Goal: Task Accomplishment & Management: Complete application form

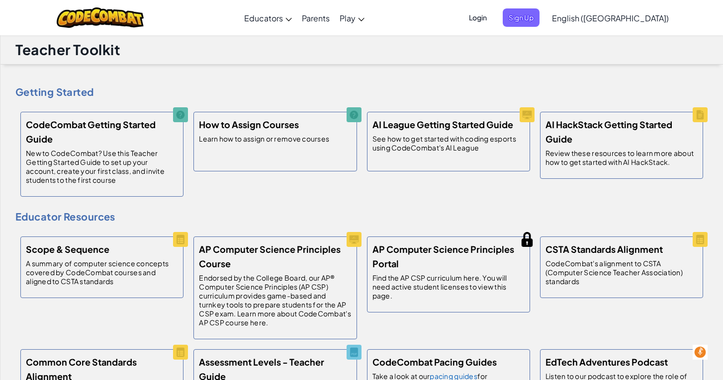
scroll to position [444, 0]
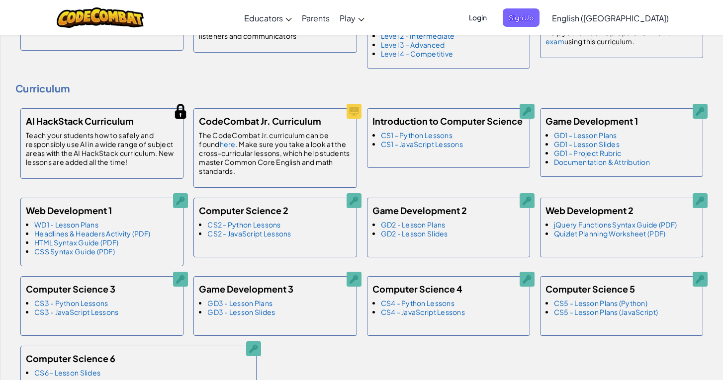
click at [493, 16] on span "Login" at bounding box center [478, 17] width 30 height 18
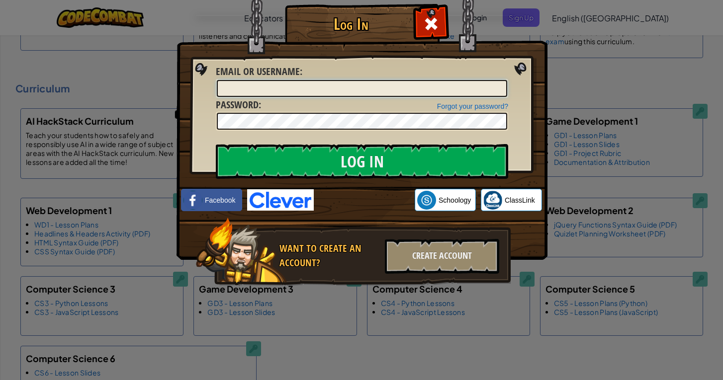
click at [343, 84] on input "Email or Username :" at bounding box center [362, 88] width 290 height 17
click at [476, 91] on input "Email or Username :" at bounding box center [362, 88] width 290 height 17
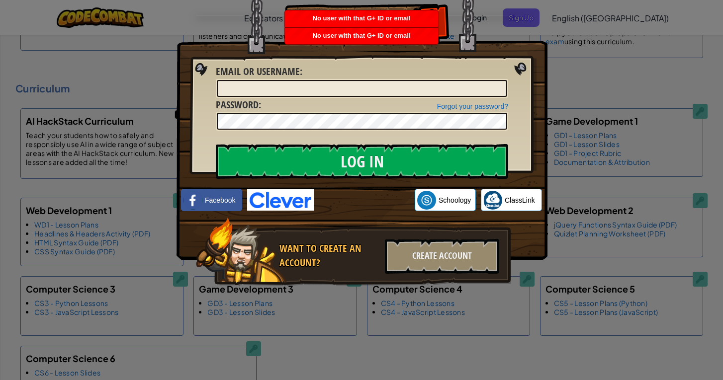
click at [492, 293] on div "Log In Unknown Error Email or Username : Forgot your password? Password : Log I…" at bounding box center [361, 159] width 331 height 289
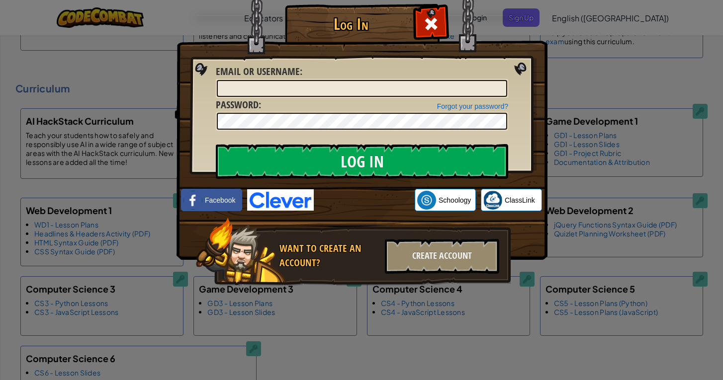
click at [605, 19] on div "Log In Unknown Error Email or Username : Forgot your password? Password : Log I…" at bounding box center [361, 190] width 723 height 380
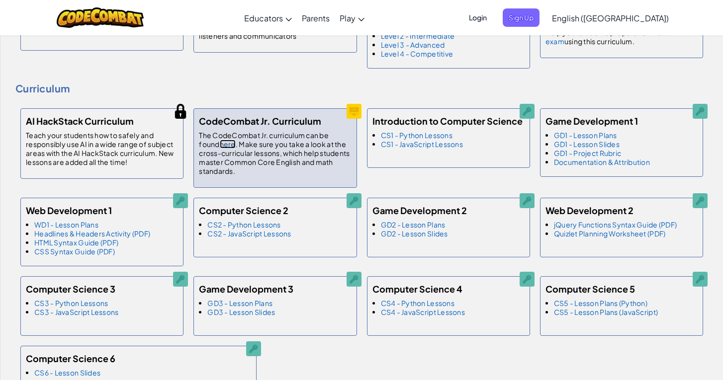
click at [227, 144] on link "here" at bounding box center [228, 144] width 16 height 9
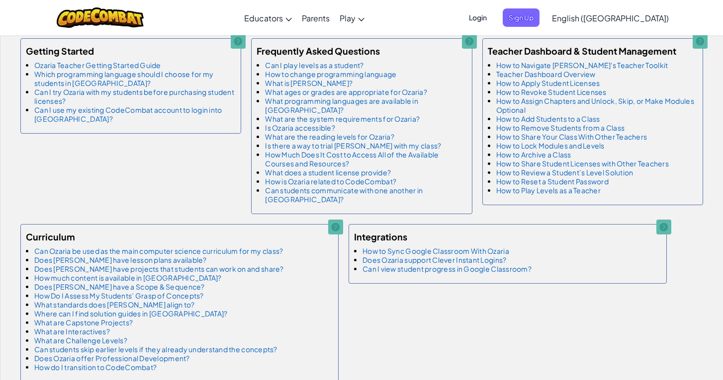
scroll to position [1047, 0]
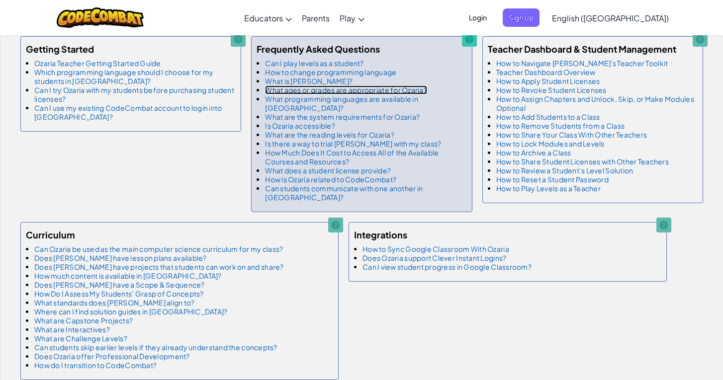
click at [372, 90] on link "What ages or grades are appropriate for Ozaria?" at bounding box center [346, 89] width 162 height 9
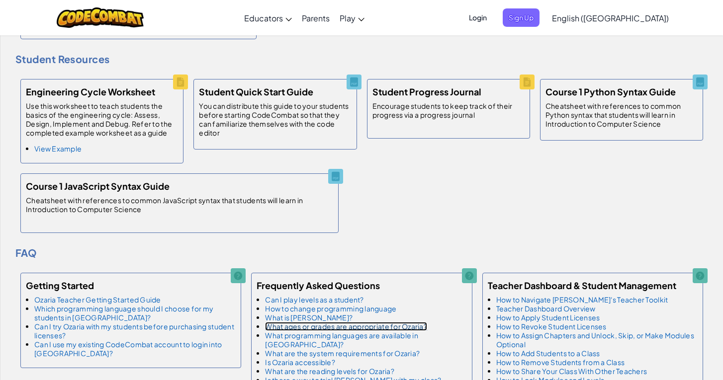
scroll to position [0, 0]
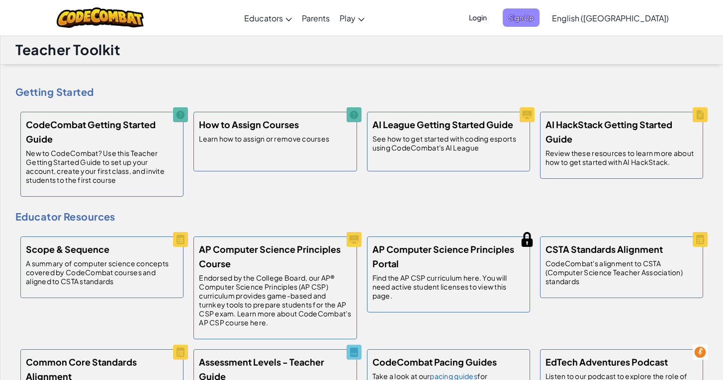
click at [539, 19] on span "Sign Up" at bounding box center [521, 17] width 37 height 18
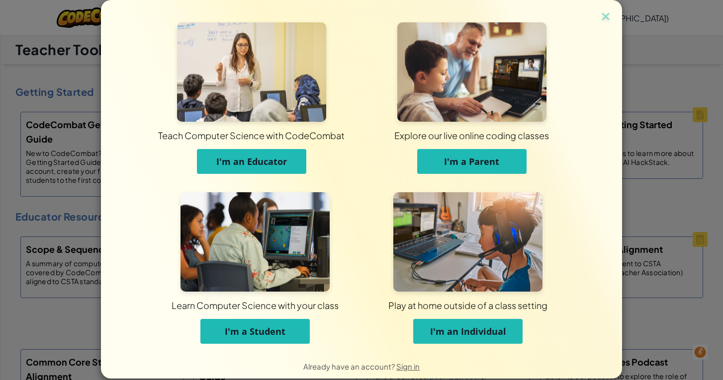
click at [289, 161] on button "I'm an Educator" at bounding box center [251, 161] width 109 height 25
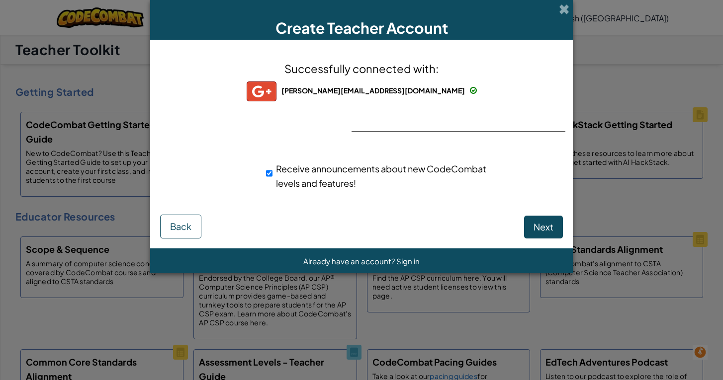
click at [338, 170] on span "Receive announcements about new CodeCombat levels and features!" at bounding box center [381, 176] width 210 height 26
click at [272, 170] on input "Receive announcements about new CodeCombat levels and features!" at bounding box center [269, 174] width 6 height 20
checkbox input "false"
click at [550, 222] on span "Next" at bounding box center [543, 226] width 20 height 11
select select
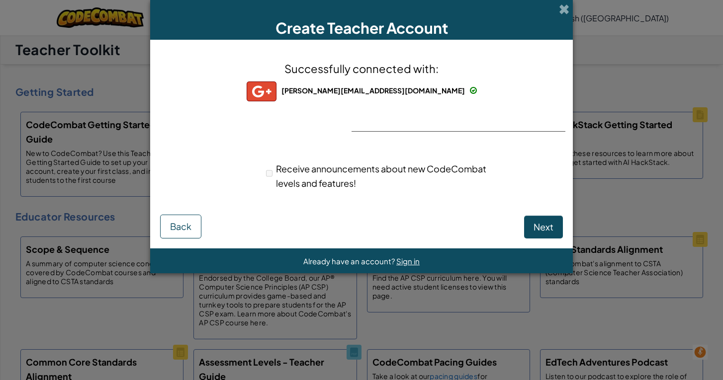
select select "[GEOGRAPHIC_DATA]"
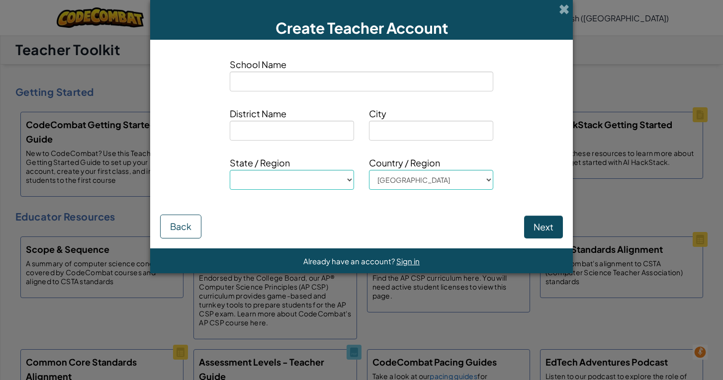
type input "H"
select select
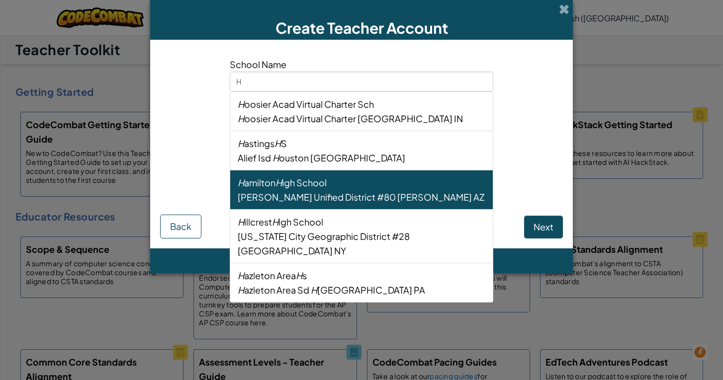
type input "Ha"
select select
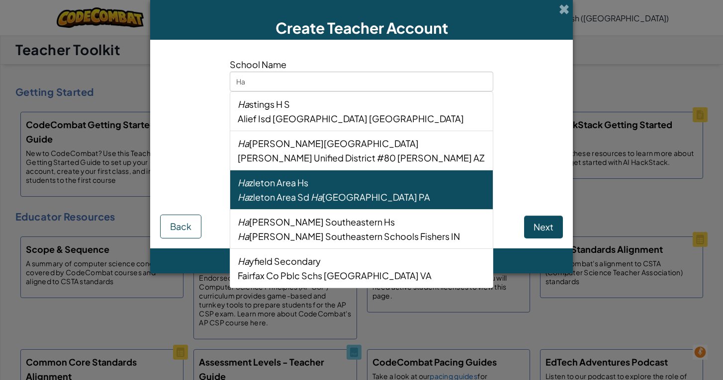
type input "Har"
select select
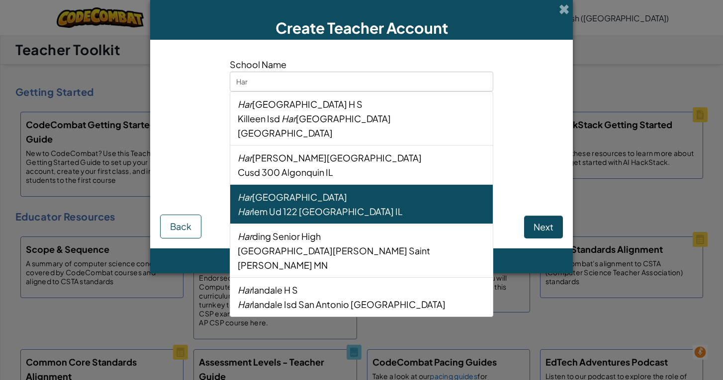
type input "Hard"
select select
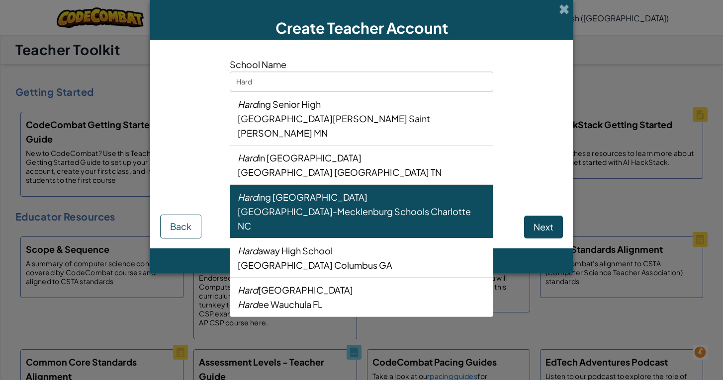
type input "Hardi"
select select
type input "[PERSON_NAME]"
select select
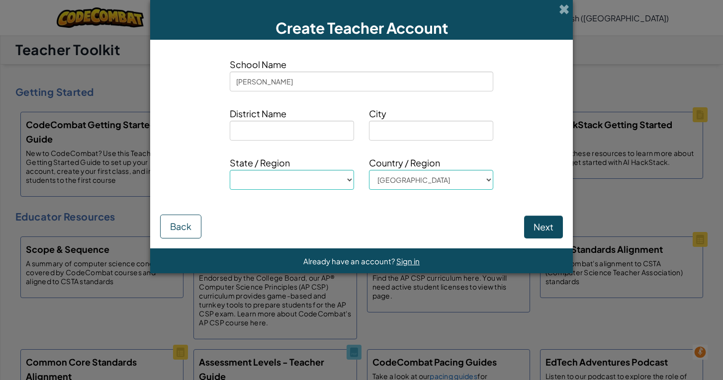
type input "[PERSON_NAME]"
select select
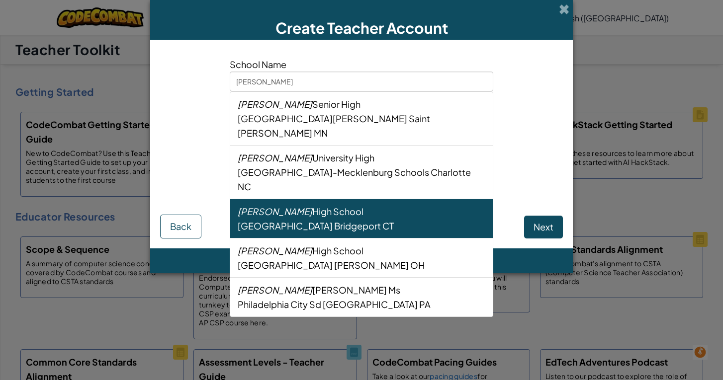
type input "[PERSON_NAME]"
select select
type input "[PERSON_NAME] A"
select select
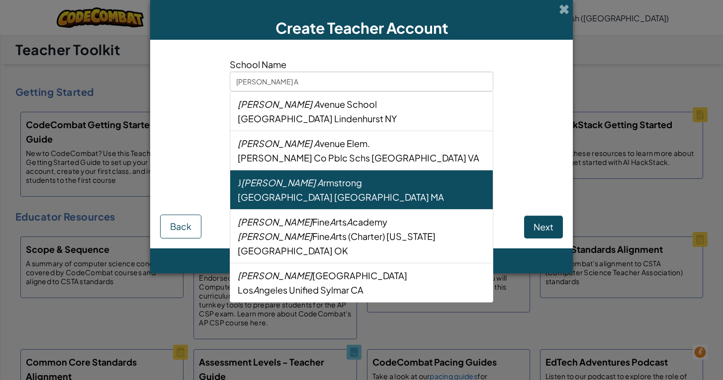
type input "[PERSON_NAME]"
select select
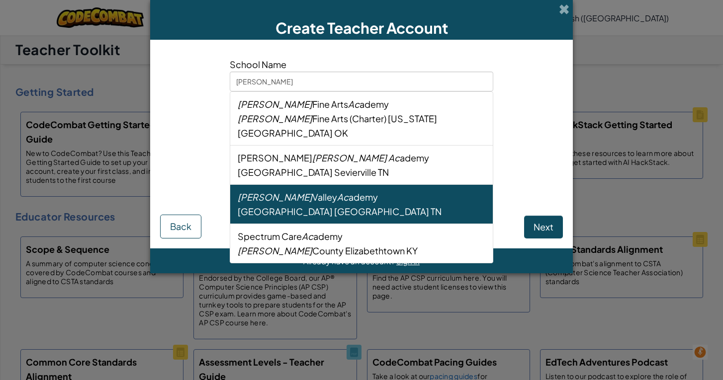
type input "[PERSON_NAME] Aca"
select select
type input "[PERSON_NAME] Acad"
select select
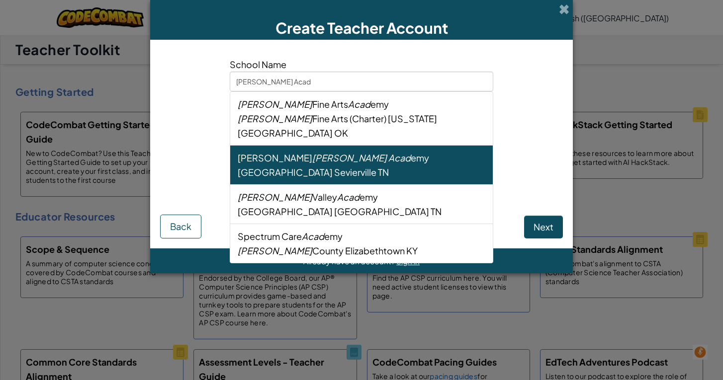
type input "[PERSON_NAME] Acade"
select select
type input "[PERSON_NAME] Academ"
select select
type input "[PERSON_NAME] Academy"
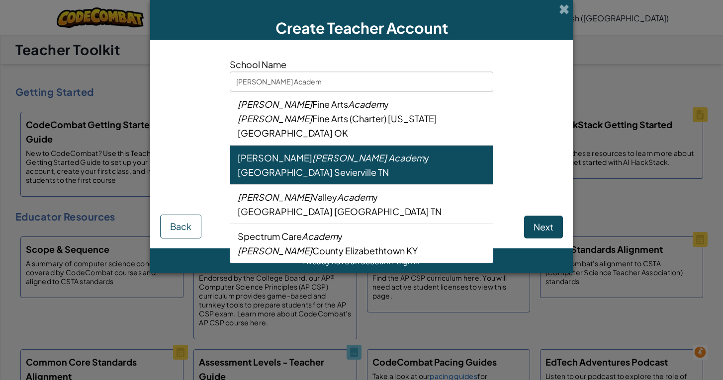
select select
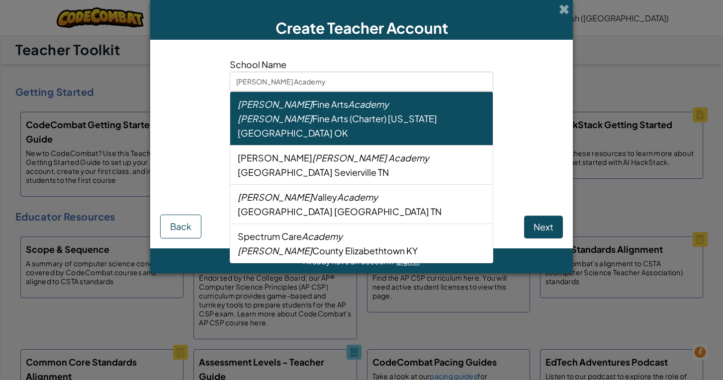
type input "[PERSON_NAME] Academy"
select select
type input "[PERSON_NAME] Academy M"
select select
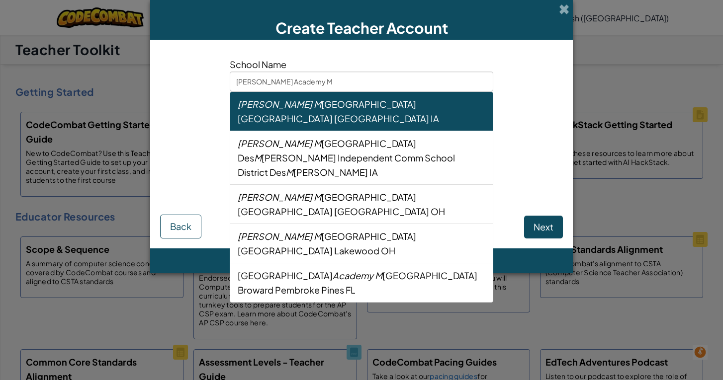
type input "[PERSON_NAME] Academy Me"
select select
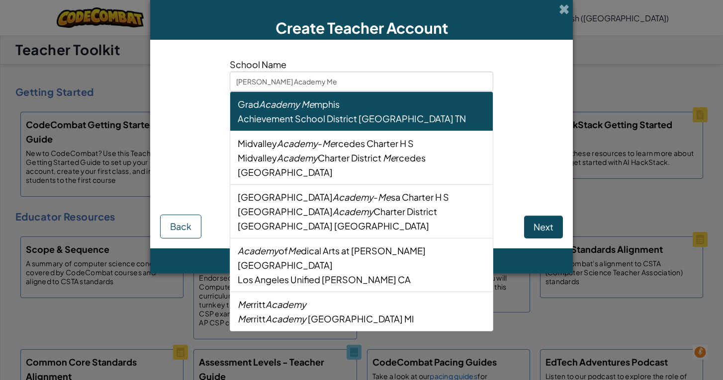
type input "[PERSON_NAME] Academy Mem"
select select
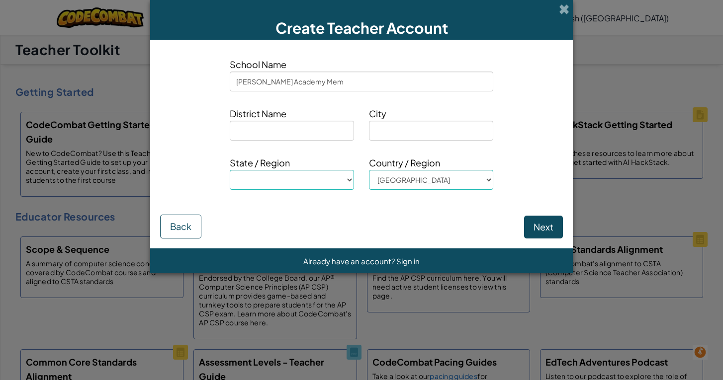
click at [536, 111] on div "District Name City" at bounding box center [362, 127] width 418 height 42
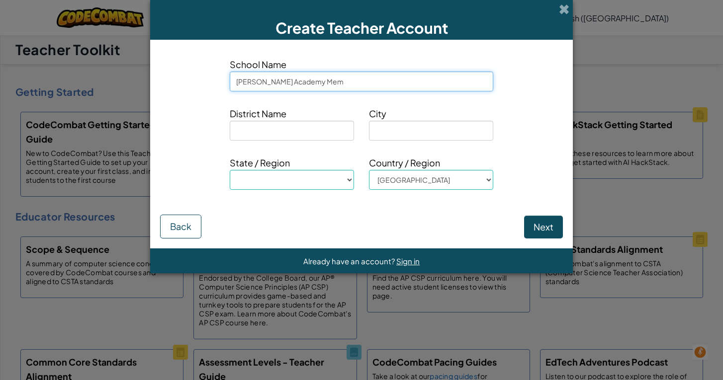
click at [372, 80] on input "[PERSON_NAME] Academy Mem" at bounding box center [361, 82] width 263 height 20
type input "[PERSON_NAME] Academy Me"
select select
type input "[PERSON_NAME] Academy M"
select select
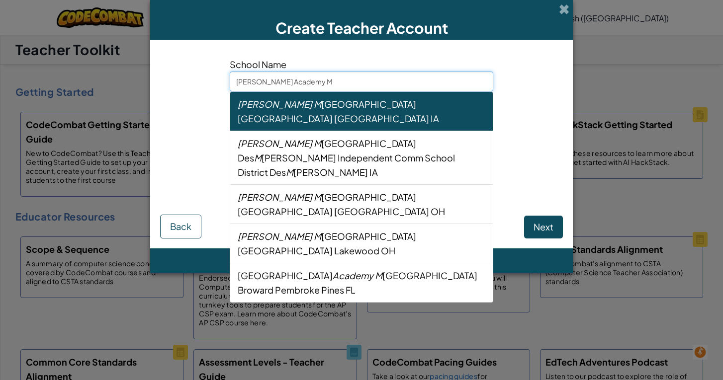
type input "[PERSON_NAME] Academy"
select select
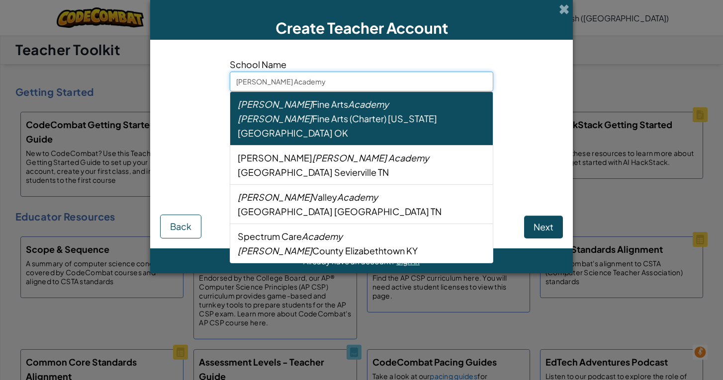
type input "[PERSON_NAME] Academy o"
select select
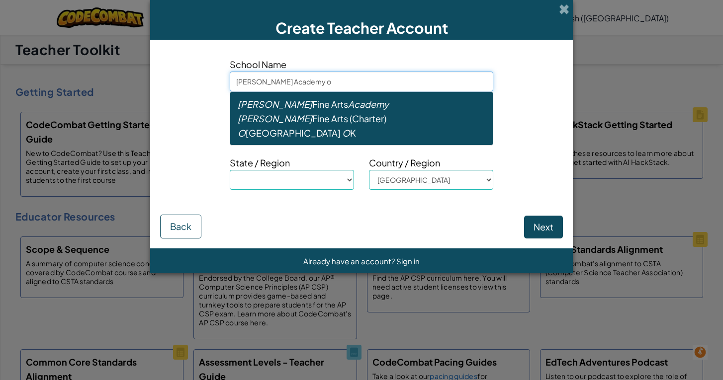
type input "[PERSON_NAME] Academy of"
select select
type input "[PERSON_NAME] Academy of"
select select
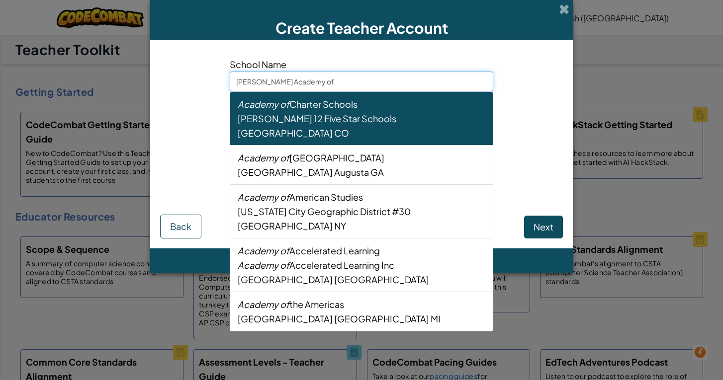
type input "[PERSON_NAME] Academy of M"
select select
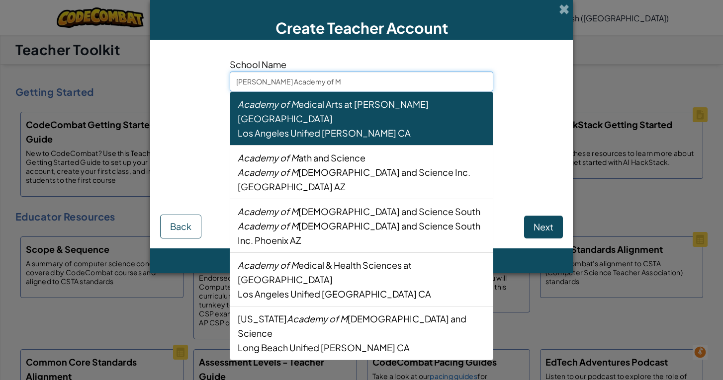
type input "[PERSON_NAME] Academy of Me"
select select
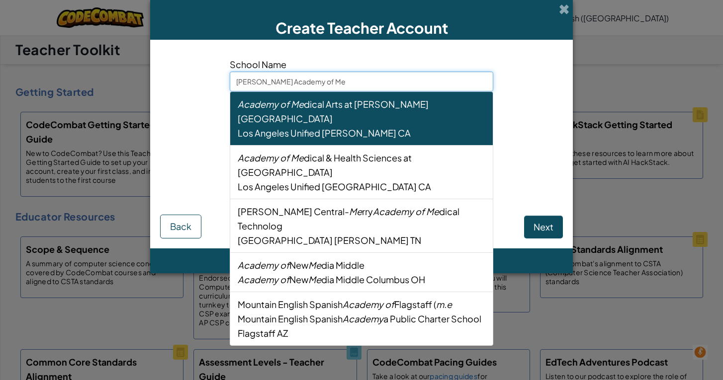
type input "[PERSON_NAME] Academy of Me,"
select select
type input "[PERSON_NAME] Academy of Me,m"
select select
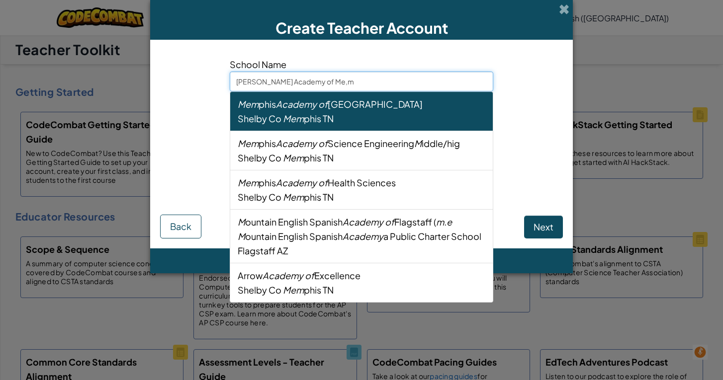
type input "[PERSON_NAME] Academy of Me,"
select select
type input "[PERSON_NAME] Academy of Me"
select select
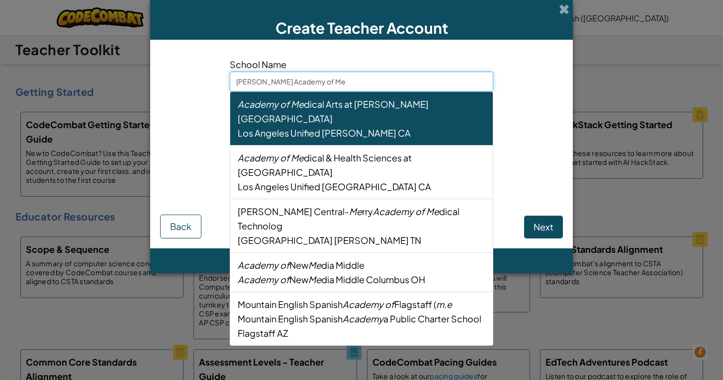
type input "[PERSON_NAME] Academy of Mem"
select select
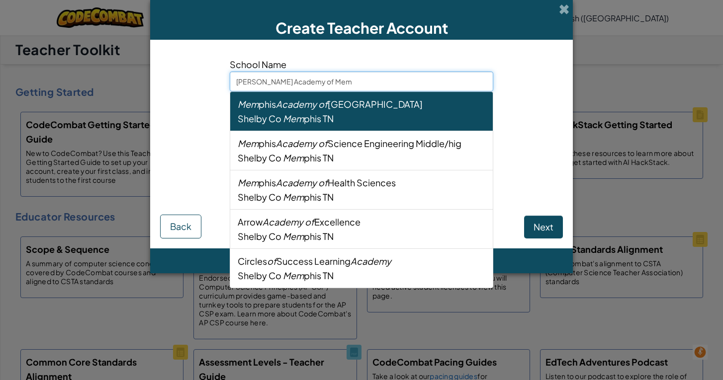
type input "[PERSON_NAME] Academy of Memp"
select select
type input "[PERSON_NAME] Academy of Memph"
select select
type input "[PERSON_NAME] Academy of Memphi"
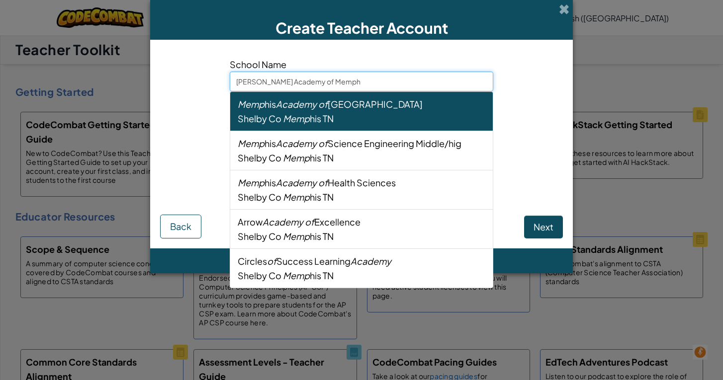
select select
type input "[PERSON_NAME] Academy of Memphia"
select select
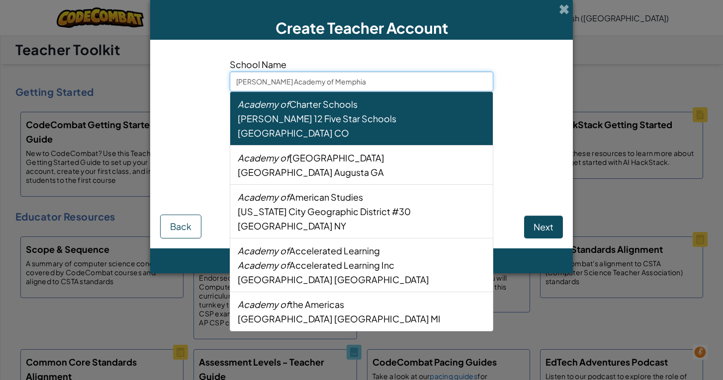
type input "[PERSON_NAME] Academy of Memphi"
select select
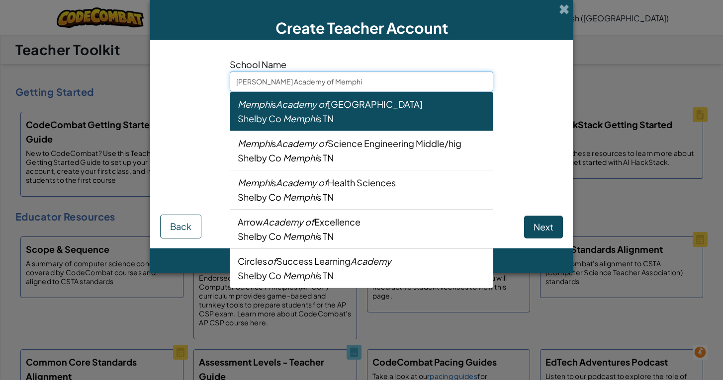
type input "[PERSON_NAME] Academy of [GEOGRAPHIC_DATA]"
select select
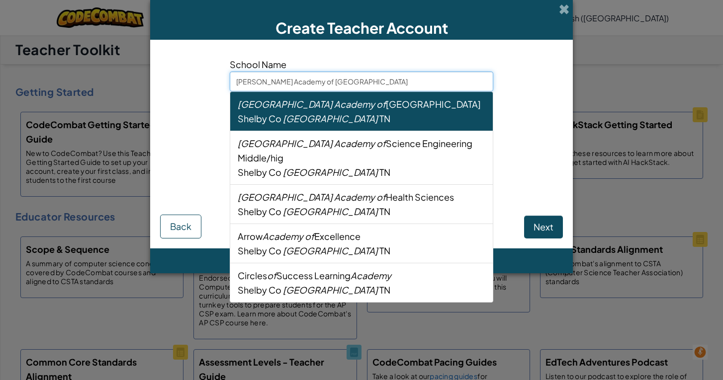
type input "[PERSON_NAME] Academy of [GEOGRAPHIC_DATA]"
click at [517, 91] on div "School Name [PERSON_NAME][GEOGRAPHIC_DATA] of [GEOGRAPHIC_DATA] [GEOGRAPHIC_DAT…" at bounding box center [362, 78] width 418 height 42
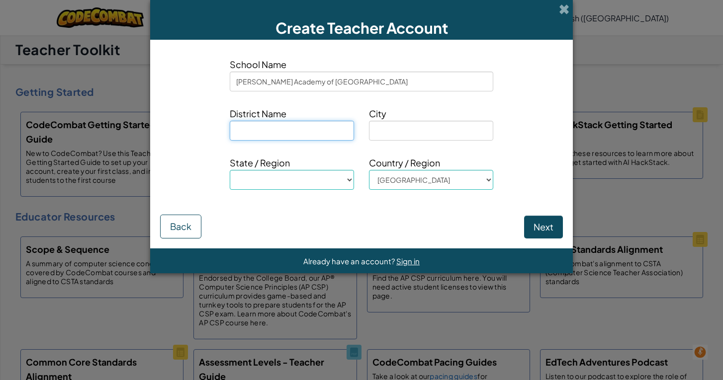
click at [266, 128] on input at bounding box center [292, 131] width 124 height 20
type input "N"
select select
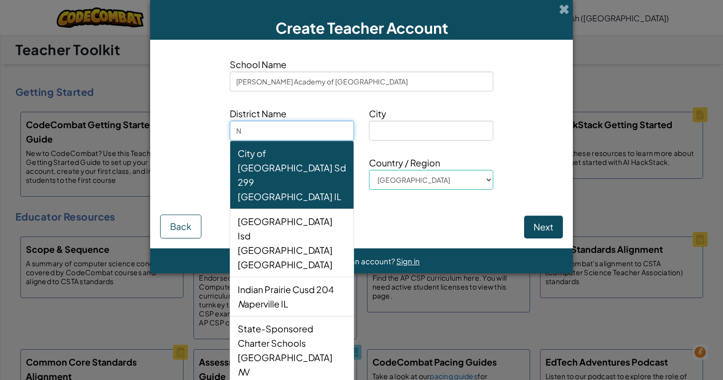
type input "N/"
select select
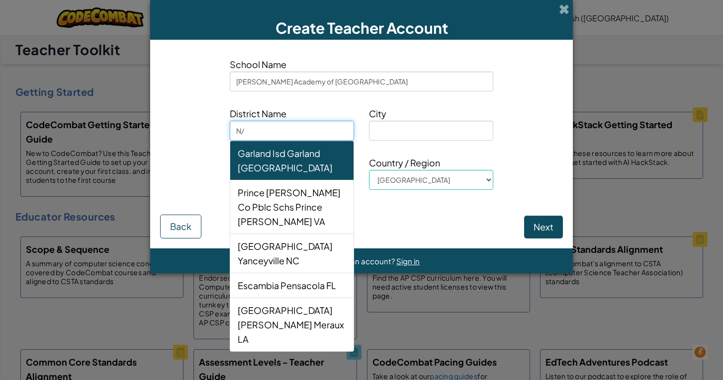
type input "N/A"
select select
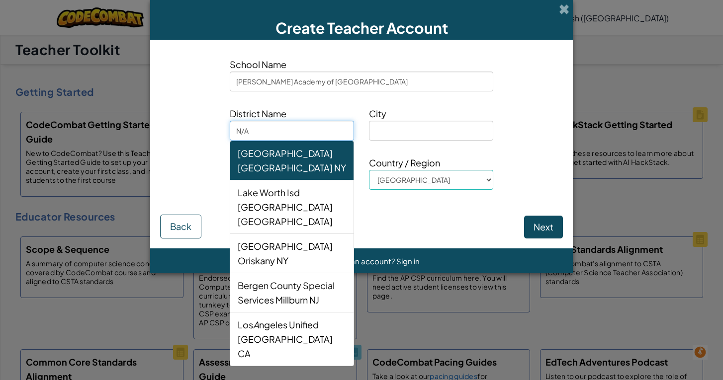
type input "N/A"
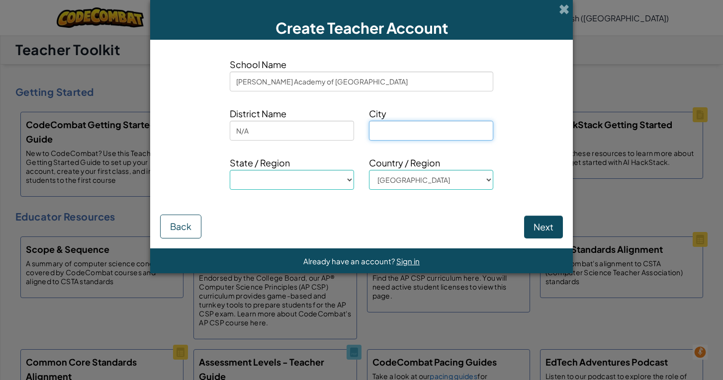
click at [391, 135] on input at bounding box center [431, 131] width 124 height 20
type input "[GEOGRAPHIC_DATA]"
click at [303, 183] on select "[GEOGRAPHIC_DATA], [US_STATE] [GEOGRAPHIC_DATA], [US_STATE] [GEOGRAPHIC_DATA], …" at bounding box center [292, 180] width 124 height 20
select select "TN"
click at [537, 227] on button "Next" at bounding box center [543, 227] width 39 height 23
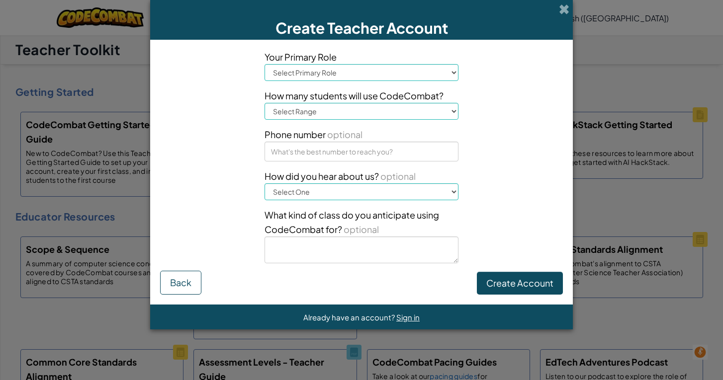
click at [355, 79] on select "Select Primary Role Principal Parent Technology coordinator Teacher Curriculum …" at bounding box center [361, 72] width 194 height 17
select select "Teacher"
click at [340, 111] on select "Select Range 1-10 11-50 [PHONE_NUMBER] [PHONE_NUMBER] 1000+" at bounding box center [361, 111] width 194 height 17
select select "1-10"
click at [342, 190] on select "Select One Conference (e.g. ISTE) [DOMAIN_NAME][URL] of Code A teacher An admin…" at bounding box center [361, 191] width 194 height 17
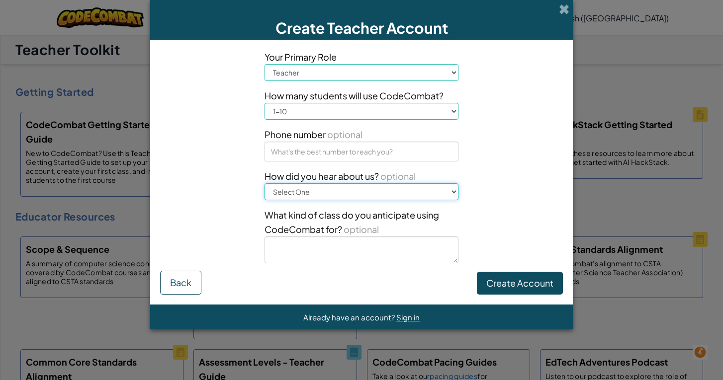
select select "[DOMAIN_NAME][URL] of Code"
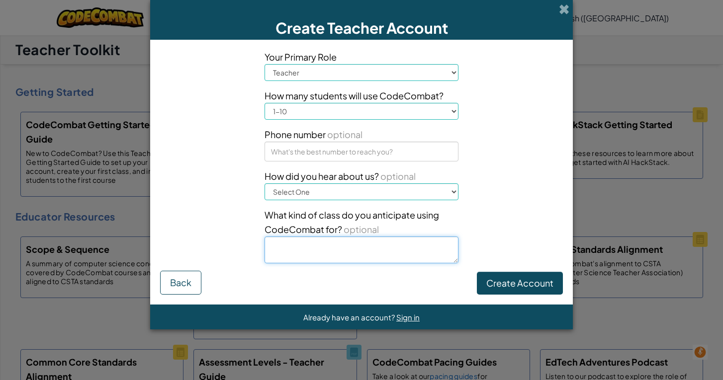
click at [329, 249] on textarea at bounding box center [361, 250] width 194 height 27
type textarea "Gifted Math 6th"
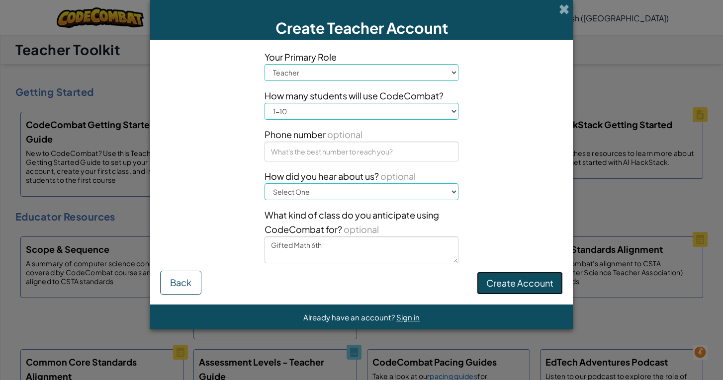
click at [507, 283] on button "Create Account" at bounding box center [520, 283] width 86 height 23
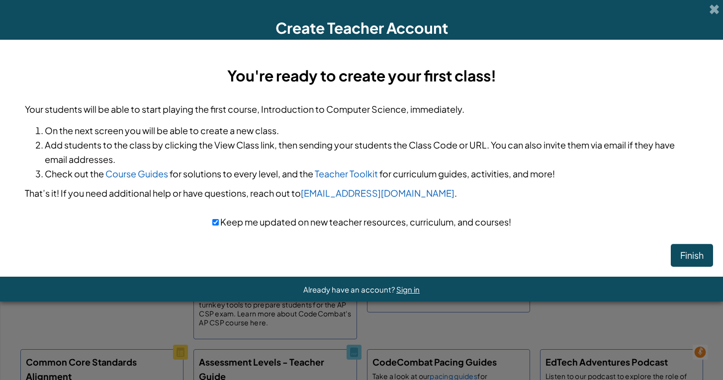
click at [311, 225] on span "Keep me updated on new teacher resources, curriculum, and courses!" at bounding box center [365, 221] width 292 height 11
click at [216, 222] on input "checkbox" at bounding box center [215, 222] width 6 height 6
checkbox input "false"
click at [685, 252] on button "Finish" at bounding box center [692, 255] width 42 height 23
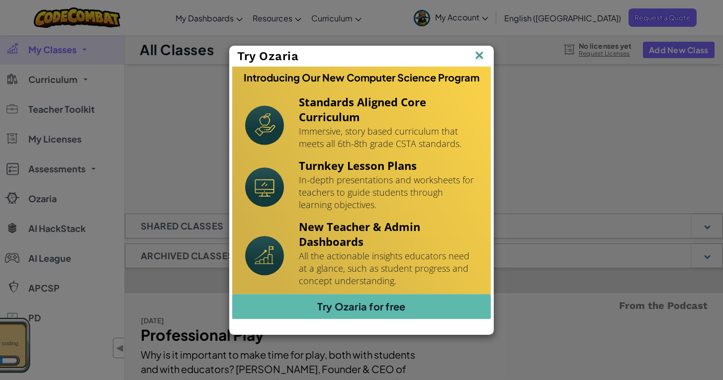
click at [0, 0] on img at bounding box center [0, 0] width 0 height 0
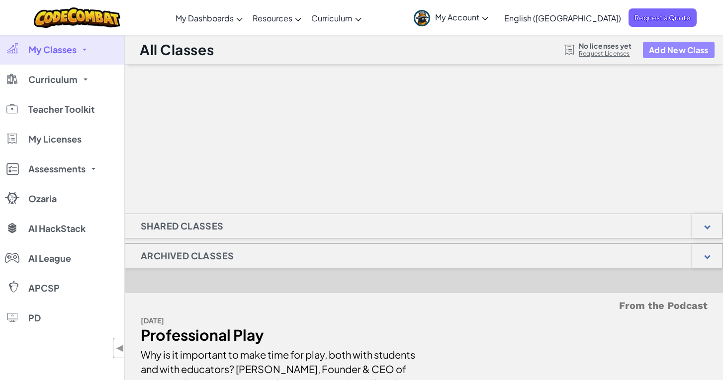
click at [667, 52] on button "Add New Class" at bounding box center [679, 50] width 72 height 16
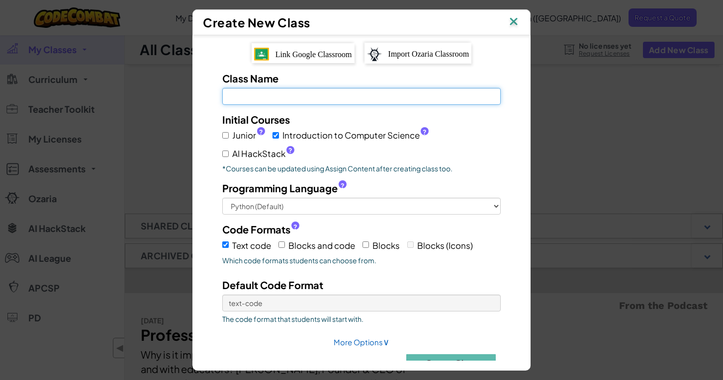
click at [386, 96] on input "Class Name Field is required" at bounding box center [361, 96] width 278 height 17
type input "t"
click at [254, 95] on input "THRIVE MSP1" at bounding box center [361, 96] width 278 height 17
type input "THRIVE MSP1"
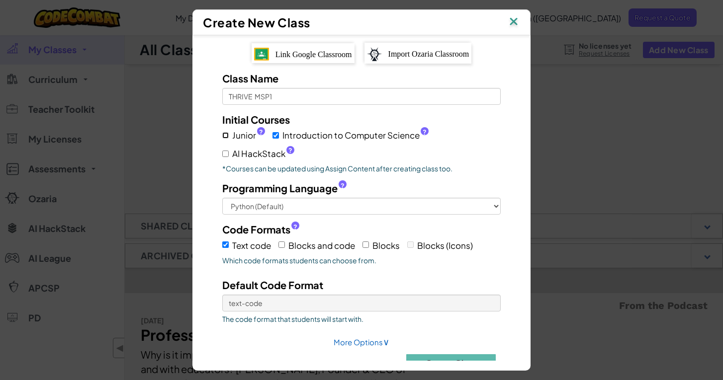
click at [224, 134] on input "Junior ?" at bounding box center [225, 135] width 6 height 6
checkbox input "true"
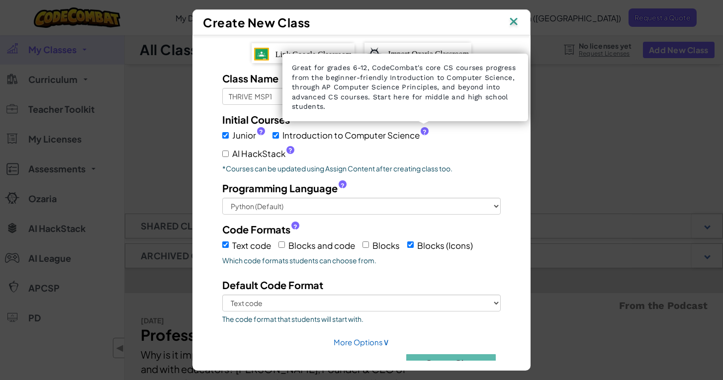
click at [422, 131] on span "?" at bounding box center [424, 132] width 4 height 8
click at [279, 132] on input "Introduction to Computer Science ?" at bounding box center [275, 135] width 6 height 6
checkbox input "false"
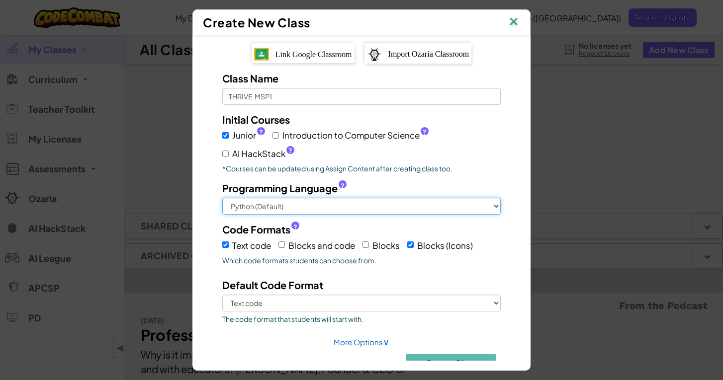
click at [274, 210] on select "Python (Default) JavaScript C++ Java (Experimental)" at bounding box center [361, 206] width 278 height 17
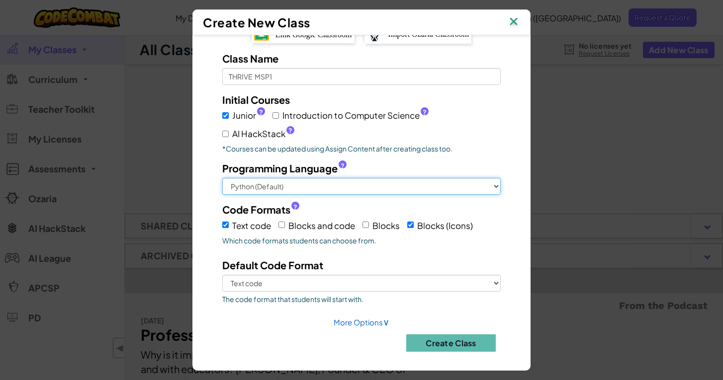
scroll to position [22, 0]
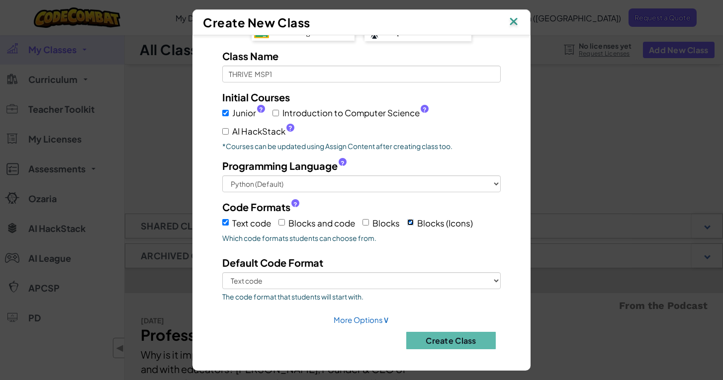
click at [410, 222] on input "Blocks (Icons)" at bounding box center [410, 222] width 6 height 6
checkbox input "false"
click at [368, 223] on input "Blocks" at bounding box center [365, 222] width 6 height 6
checkbox input "true"
click at [347, 280] on select "Text code Blocks" at bounding box center [361, 280] width 278 height 17
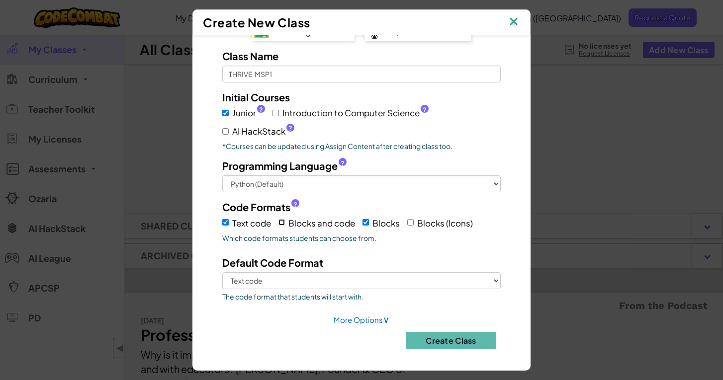
click at [284, 223] on input "Blocks and code" at bounding box center [281, 222] width 6 height 6
checkbox input "true"
click at [226, 223] on input "Text code" at bounding box center [225, 222] width 6 height 6
checkbox input "false"
select select
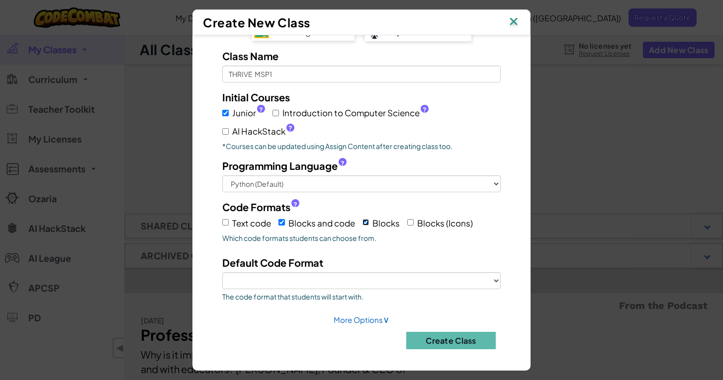
click at [369, 221] on input "Blocks" at bounding box center [365, 222] width 6 height 6
checkbox input "false"
click at [370, 321] on link "More Options ∨" at bounding box center [362, 319] width 56 height 9
select select
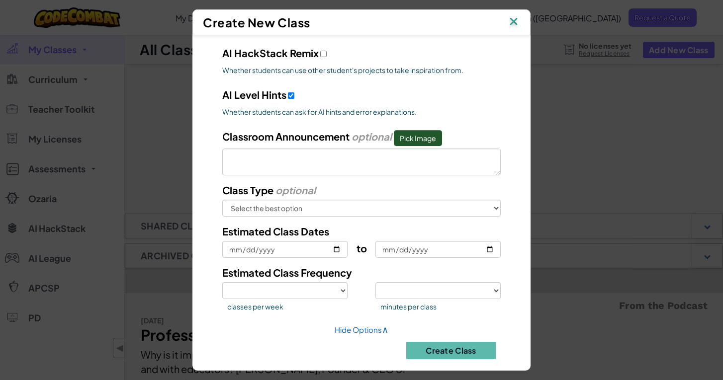
scroll to position [437, 0]
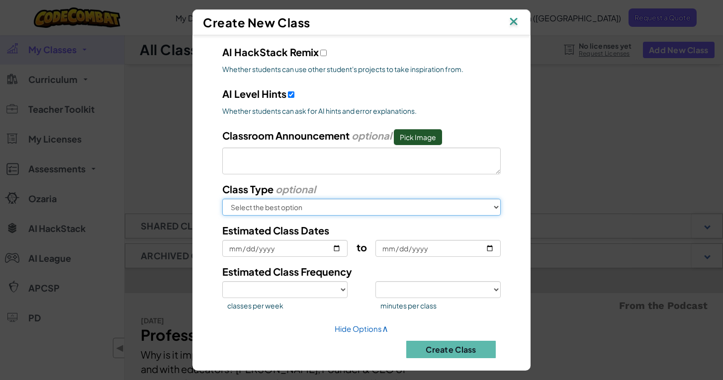
click at [367, 206] on select "Select the best option In School After School Online Camp Homeschool Other" at bounding box center [361, 207] width 278 height 17
select select "in-school"
select select
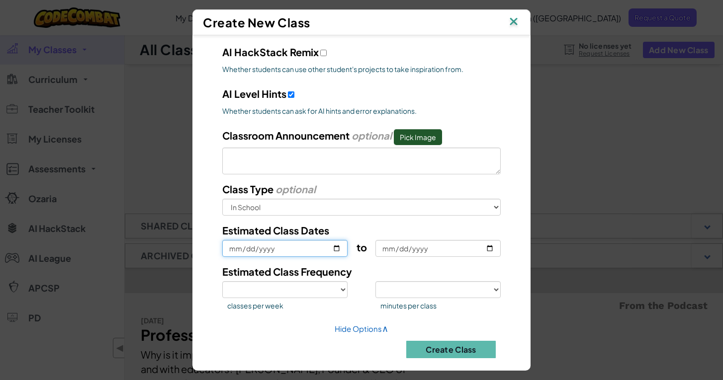
click at [335, 247] on input "Estimated Class Dates" at bounding box center [284, 248] width 125 height 17
type input "2025-08-14"
select select
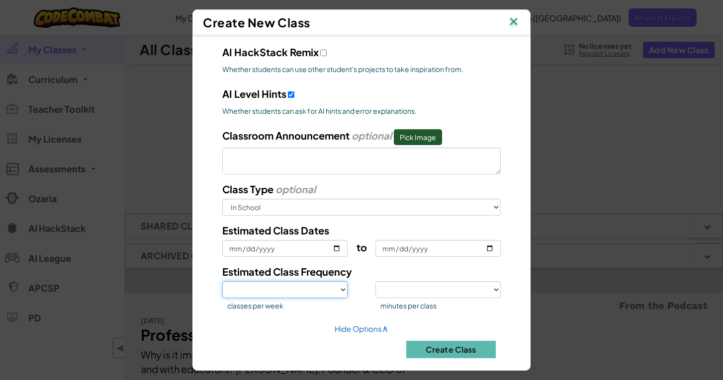
click at [342, 285] on select "1 2 3 4 5" at bounding box center [284, 289] width 125 height 17
click at [341, 287] on select "1 2 3 4 5" at bounding box center [284, 289] width 125 height 17
select select "1"
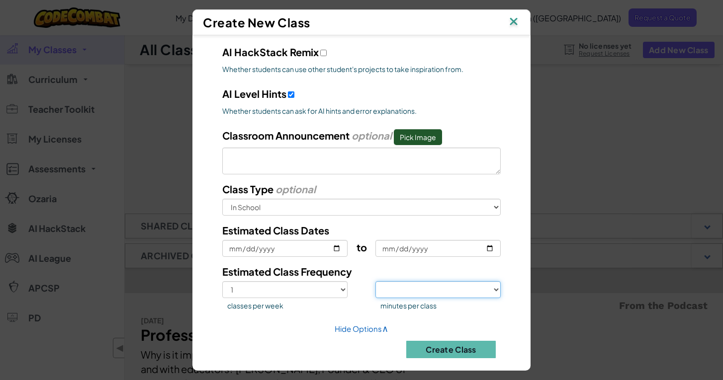
click at [406, 288] on select "<30 30 50 75 >75" at bounding box center [437, 289] width 125 height 17
click at [396, 273] on div "Estimated Class Frequency" at bounding box center [361, 272] width 293 height 17
click at [399, 286] on select "<30 30 50 75 >75" at bounding box center [437, 289] width 125 height 17
select select "30"
click at [382, 270] on div "Estimated Class Frequency" at bounding box center [361, 272] width 293 height 17
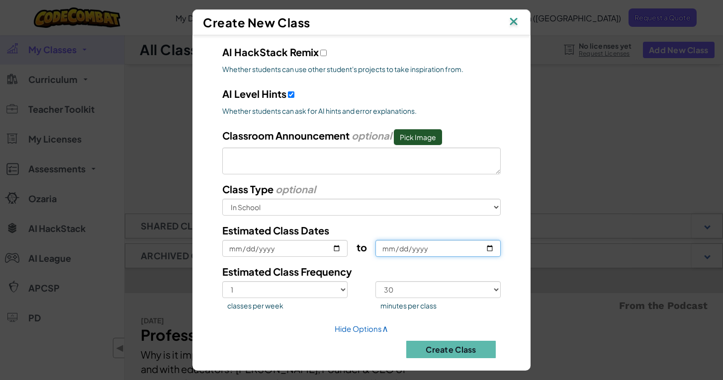
click at [491, 245] on input "to" at bounding box center [437, 248] width 125 height 17
click at [443, 347] on button "Create Class" at bounding box center [450, 349] width 89 height 17
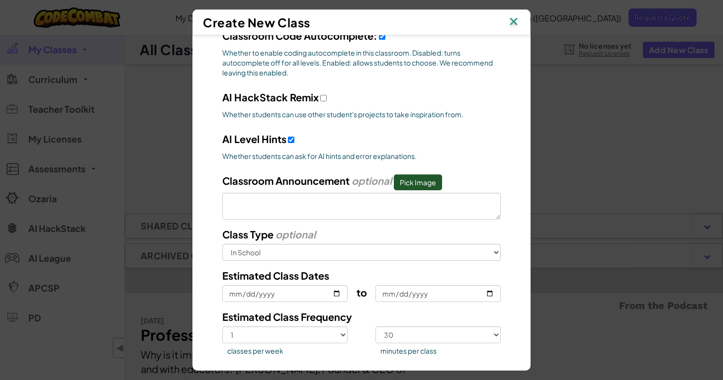
scroll to position [456, 0]
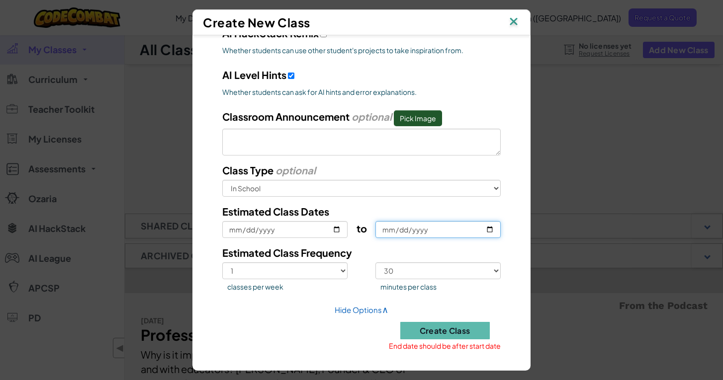
click at [406, 224] on input "2025-05-15" at bounding box center [437, 229] width 125 height 17
click at [413, 228] on input "2025-05-15" at bounding box center [437, 229] width 125 height 17
click at [428, 228] on input "2025-05-15" at bounding box center [437, 229] width 125 height 17
click at [422, 228] on input "2025-05-15" at bounding box center [437, 229] width 125 height 17
click at [490, 229] on input "2025-05-15" at bounding box center [437, 229] width 125 height 17
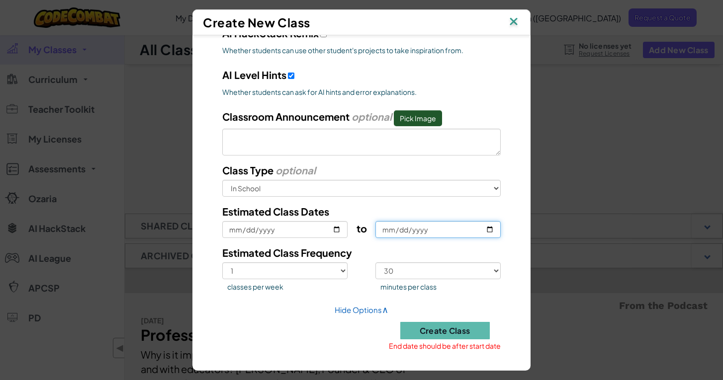
type input "2026-05-15"
click at [442, 331] on button "Create Class" at bounding box center [444, 330] width 89 height 17
checkbox input "true"
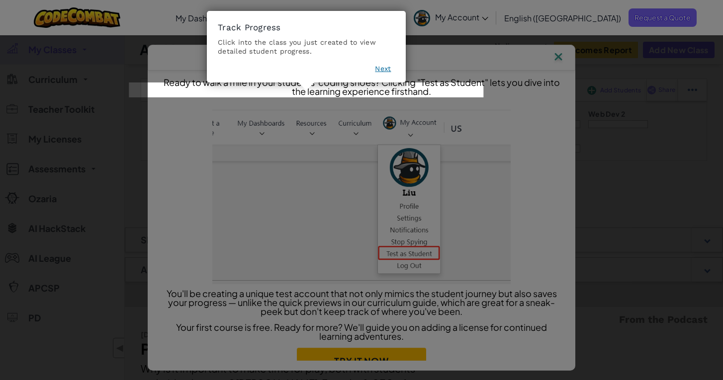
click at [376, 71] on button "Next" at bounding box center [383, 69] width 16 height 10
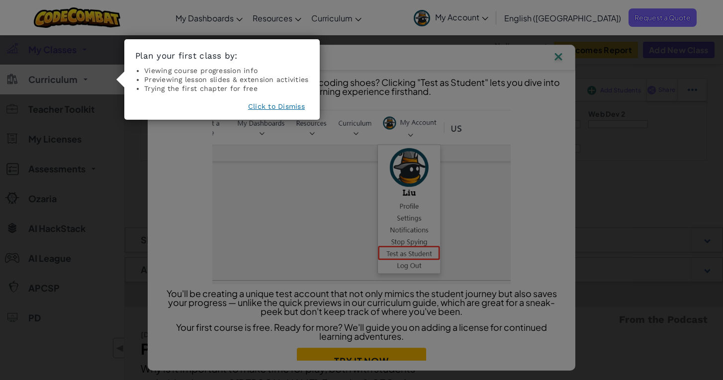
click at [294, 102] on button "Click to Dismiss" at bounding box center [276, 106] width 57 height 10
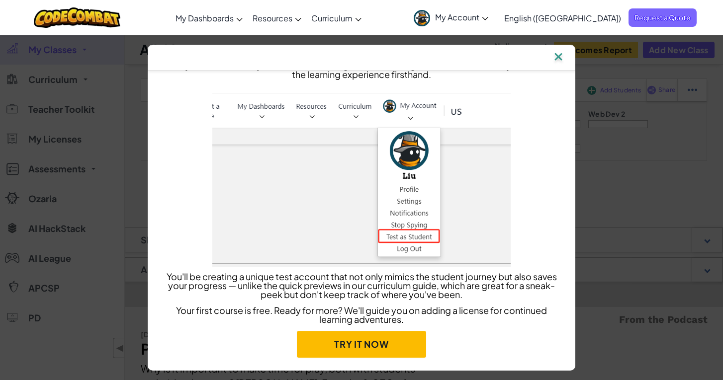
scroll to position [21, 0]
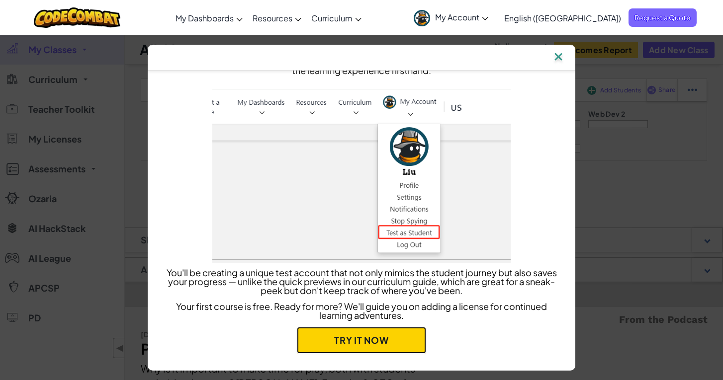
click at [364, 334] on link "Try it now" at bounding box center [361, 340] width 129 height 27
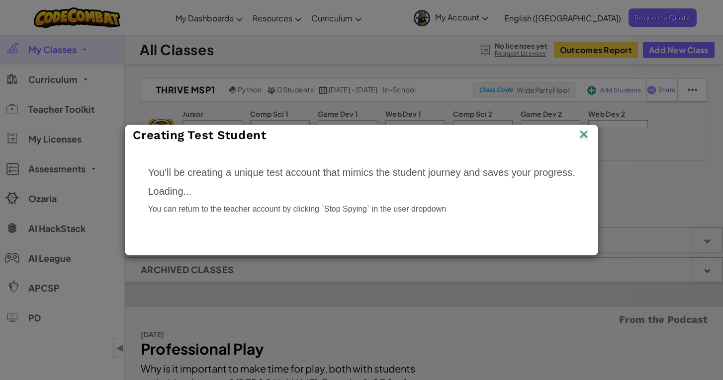
click at [405, 193] on p "Loading..." at bounding box center [361, 191] width 427 height 14
click at [589, 136] on img at bounding box center [583, 135] width 13 height 15
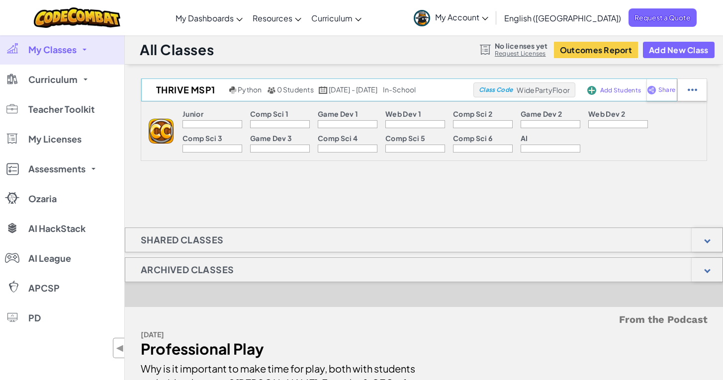
click at [618, 88] on span "Add Students" at bounding box center [620, 90] width 41 height 6
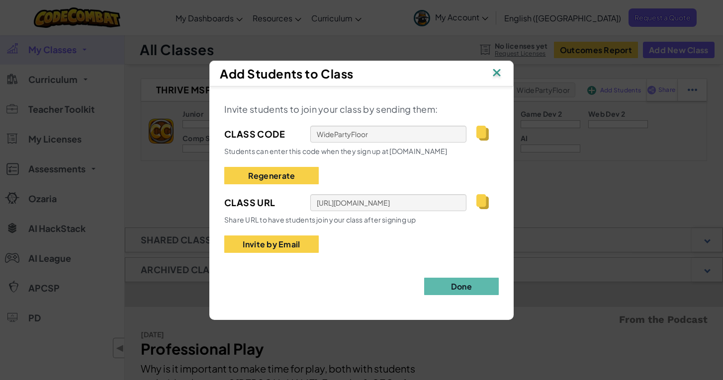
click at [498, 74] on img at bounding box center [496, 73] width 13 height 15
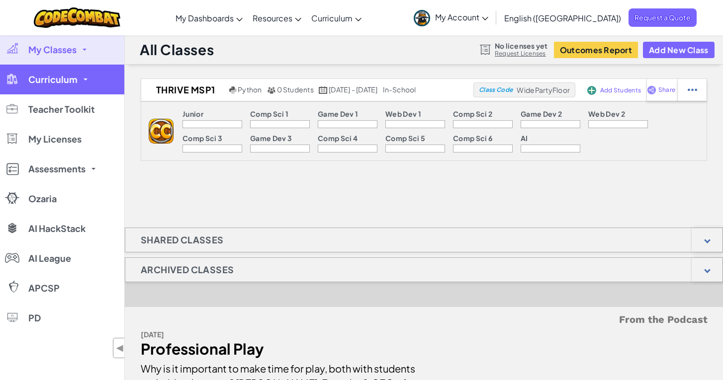
click at [77, 79] on link "Curriculum" at bounding box center [62, 80] width 124 height 30
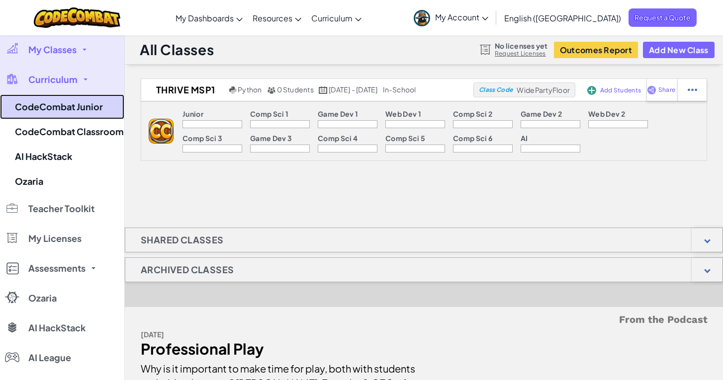
click at [84, 117] on link "CodeCombat Junior" at bounding box center [62, 106] width 124 height 25
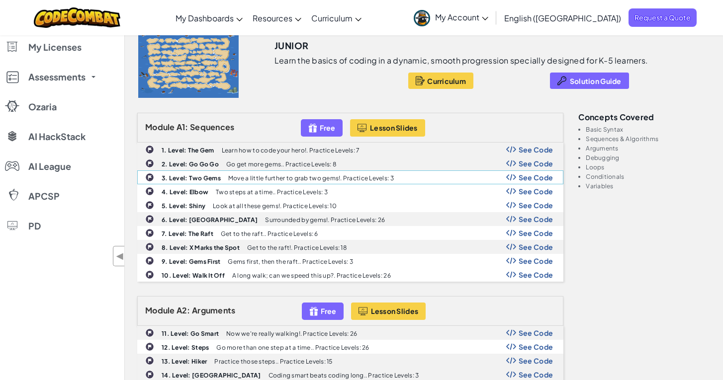
scroll to position [93, 0]
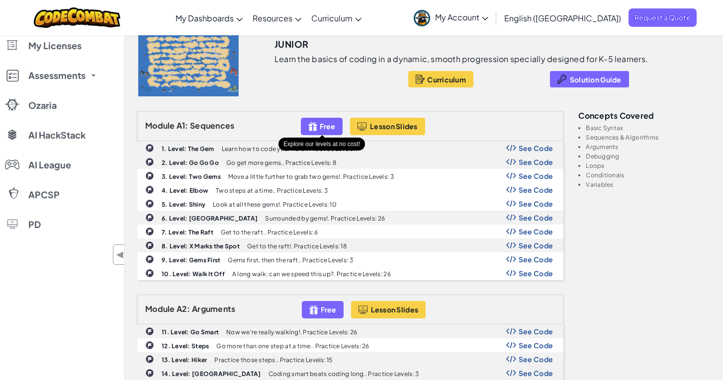
click at [320, 122] on div "Free" at bounding box center [322, 126] width 42 height 17
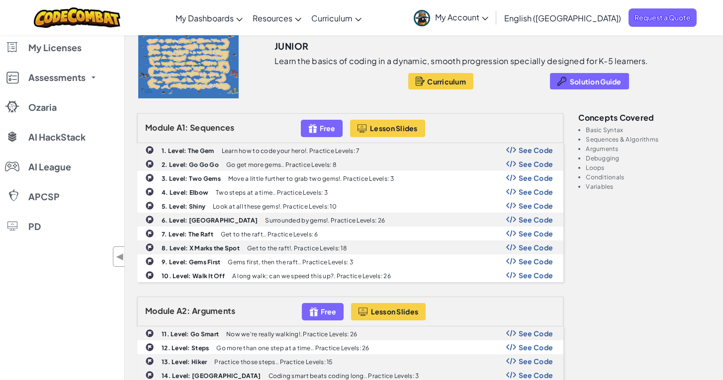
scroll to position [92, 0]
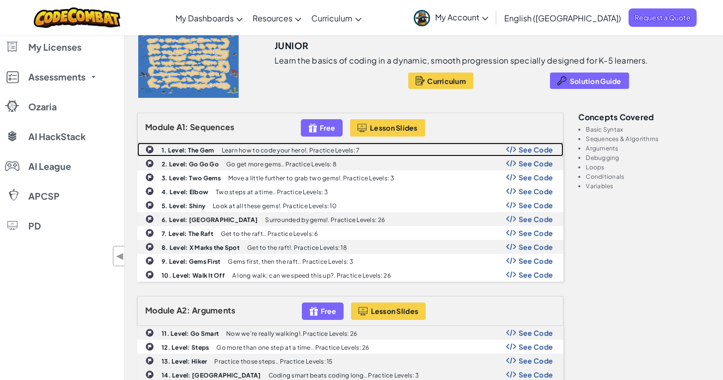
click at [311, 152] on p "Learn how to code your hero!. Practice Levels: 7" at bounding box center [291, 150] width 138 height 6
